Goal: Complete application form

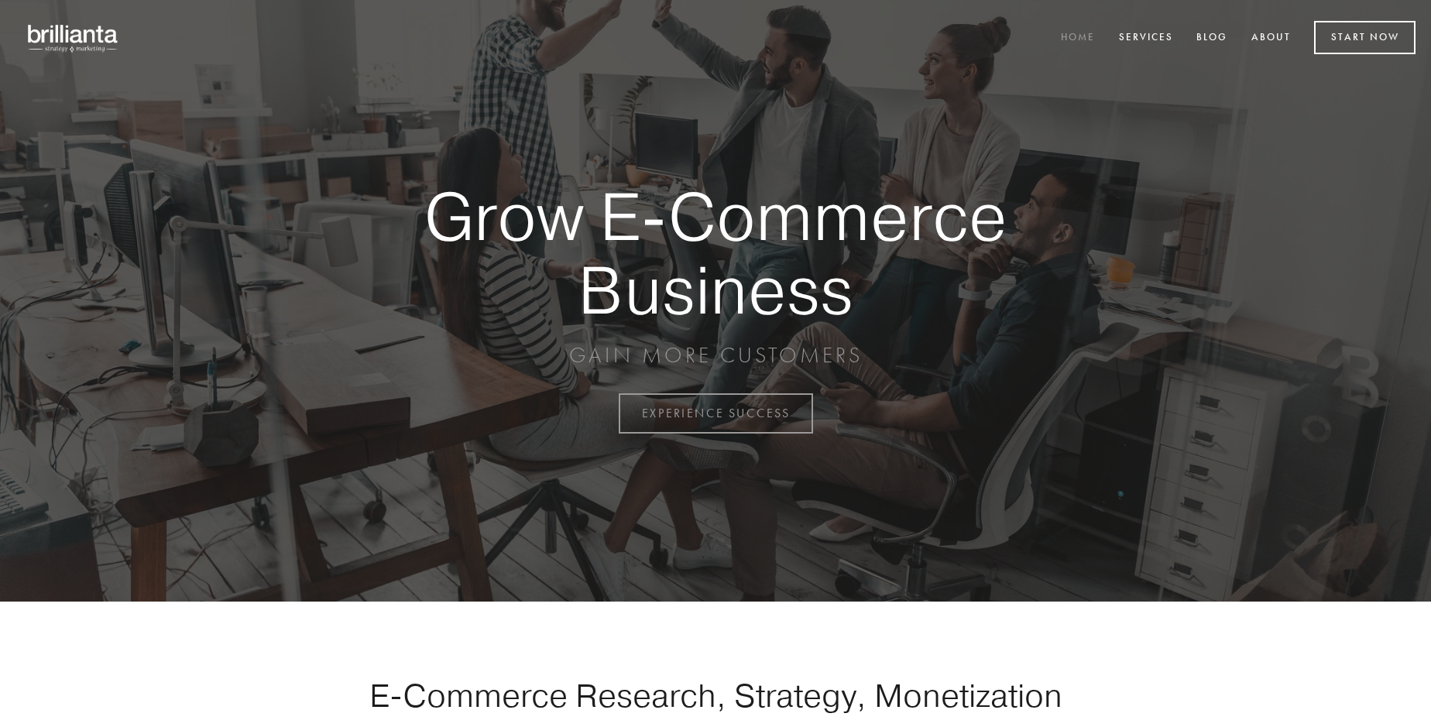
scroll to position [4060, 0]
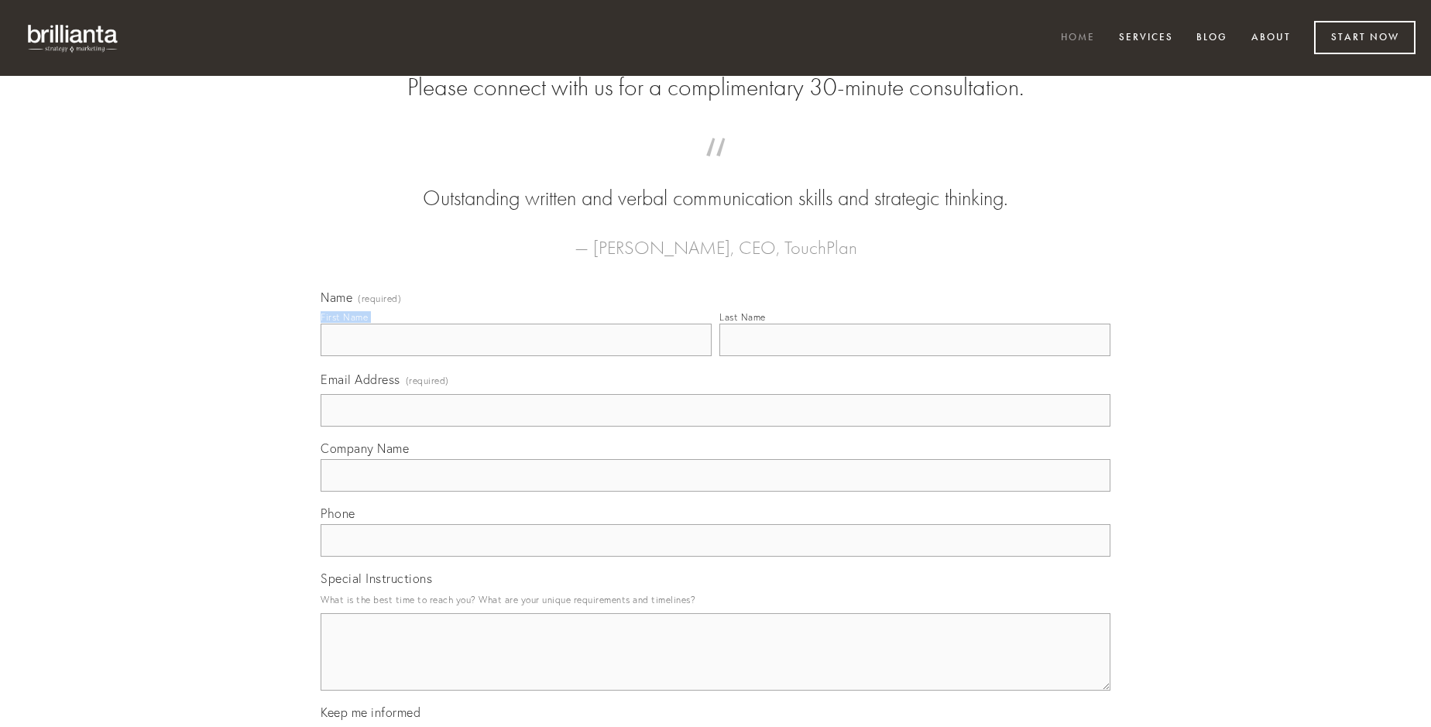
type input "[PERSON_NAME]"
click at [915, 356] on input "Last Name" at bounding box center [915, 340] width 391 height 33
type input "[PERSON_NAME]"
click at [716, 427] on input "Email Address (required)" at bounding box center [716, 410] width 790 height 33
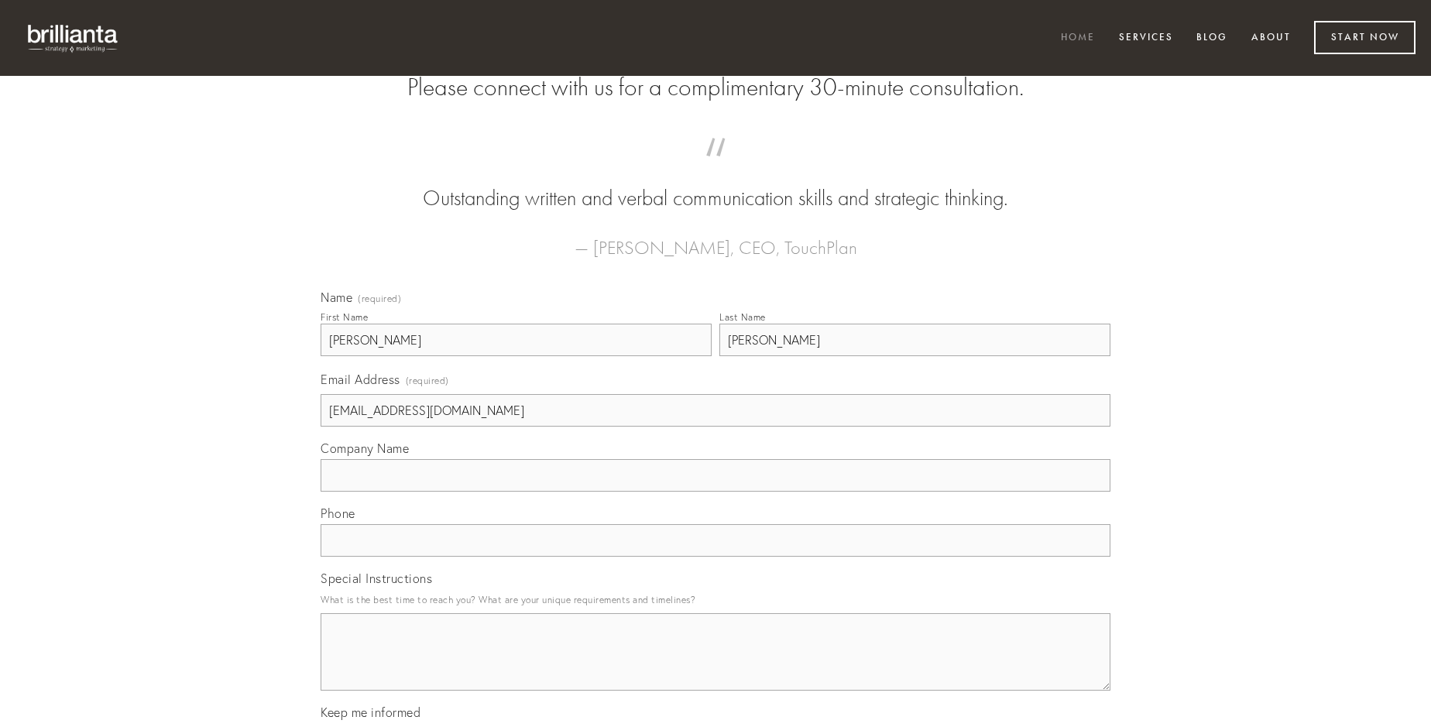
type input "[EMAIL_ADDRESS][DOMAIN_NAME]"
click at [716, 492] on input "Company Name" at bounding box center [716, 475] width 790 height 33
type input "amissio"
click at [716, 557] on input "text" at bounding box center [716, 540] width 790 height 33
click at [716, 666] on textarea "Special Instructions" at bounding box center [716, 651] width 790 height 77
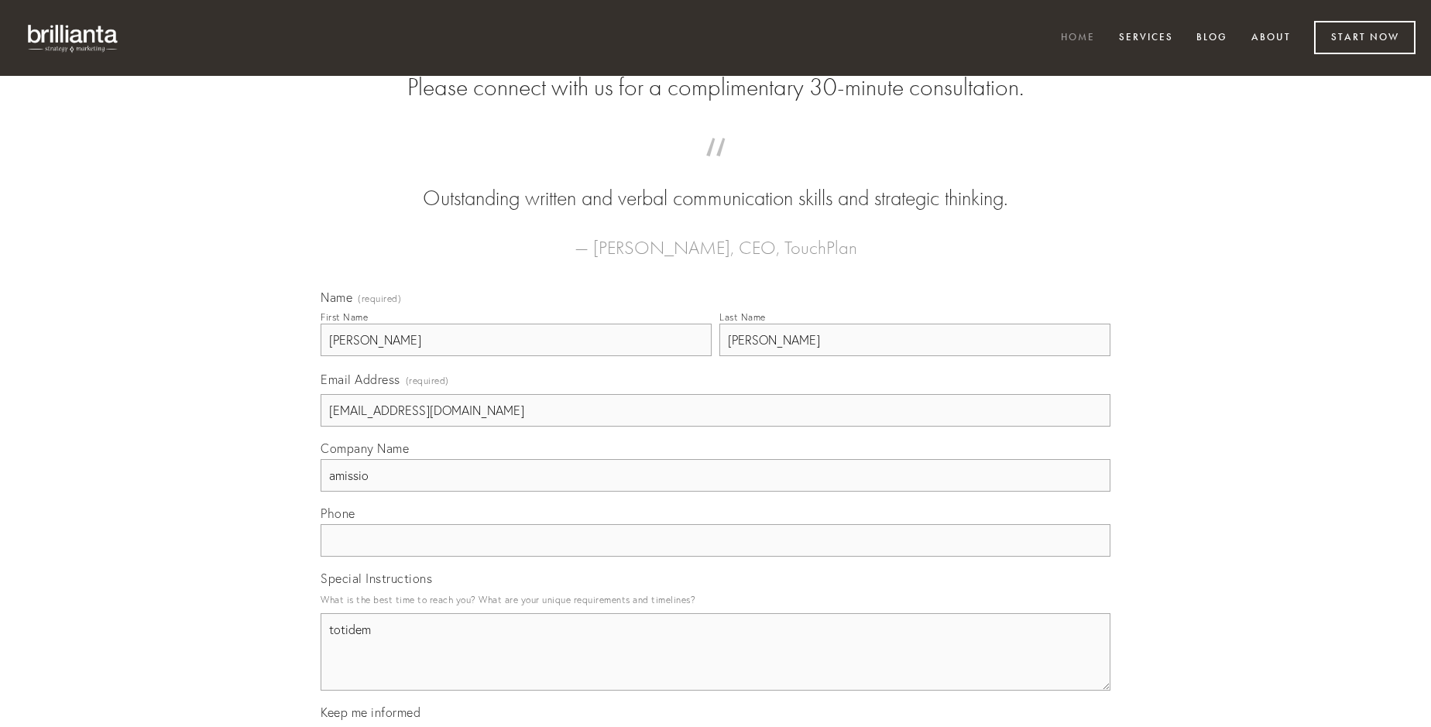
type textarea "totidem"
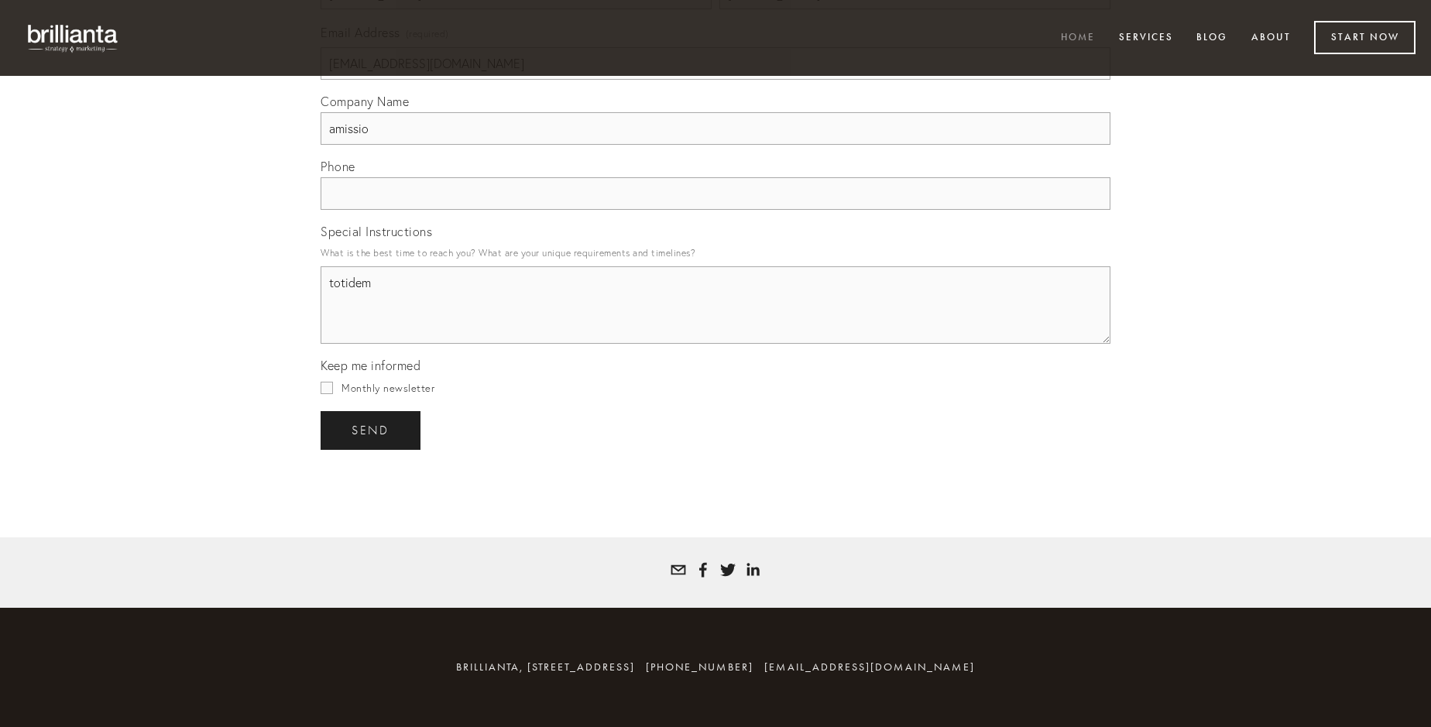
click at [372, 430] on span "send" at bounding box center [371, 431] width 38 height 14
